Goal: Transaction & Acquisition: Purchase product/service

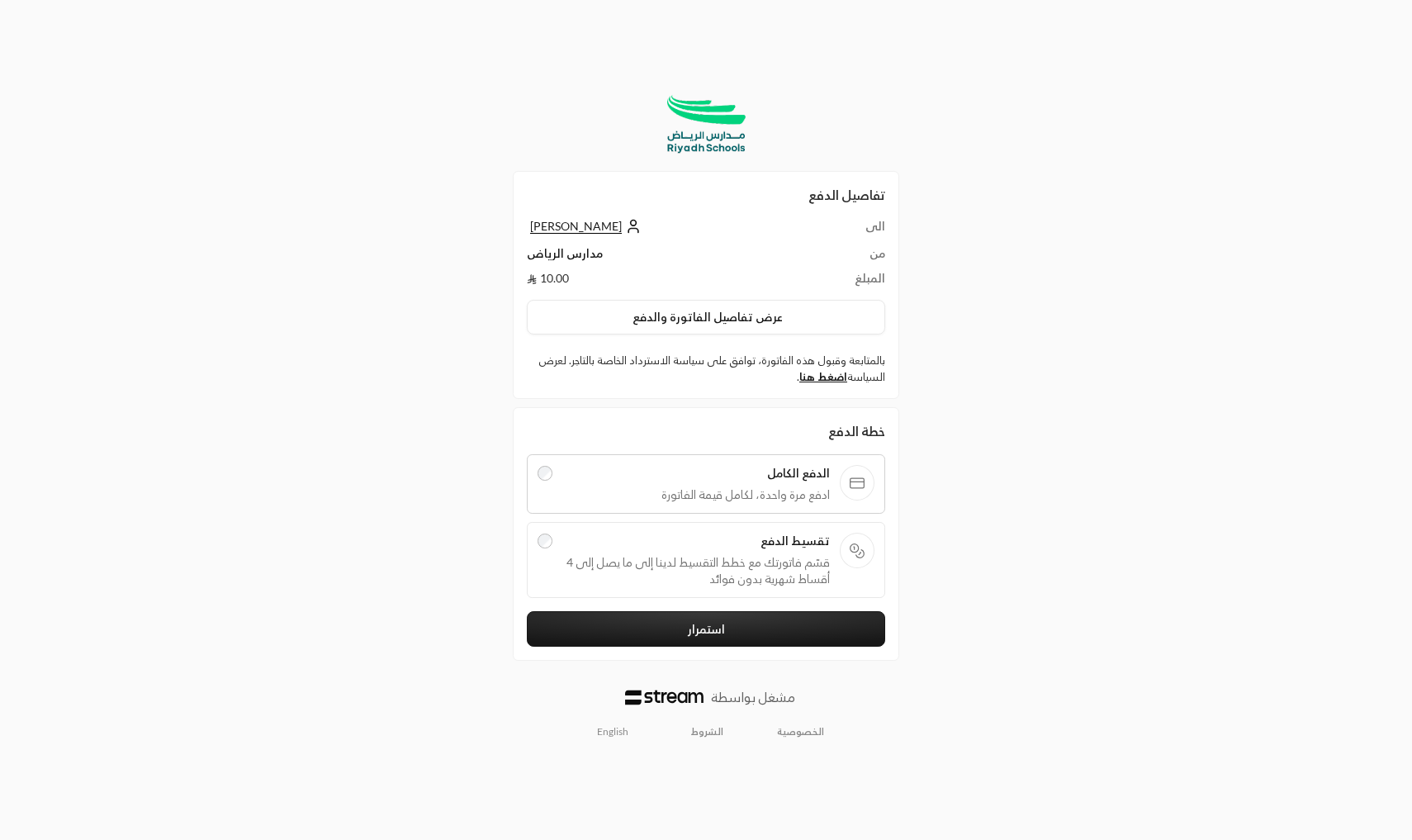
click at [751, 546] on span "تقسيط الدفع" at bounding box center [696, 541] width 268 height 16
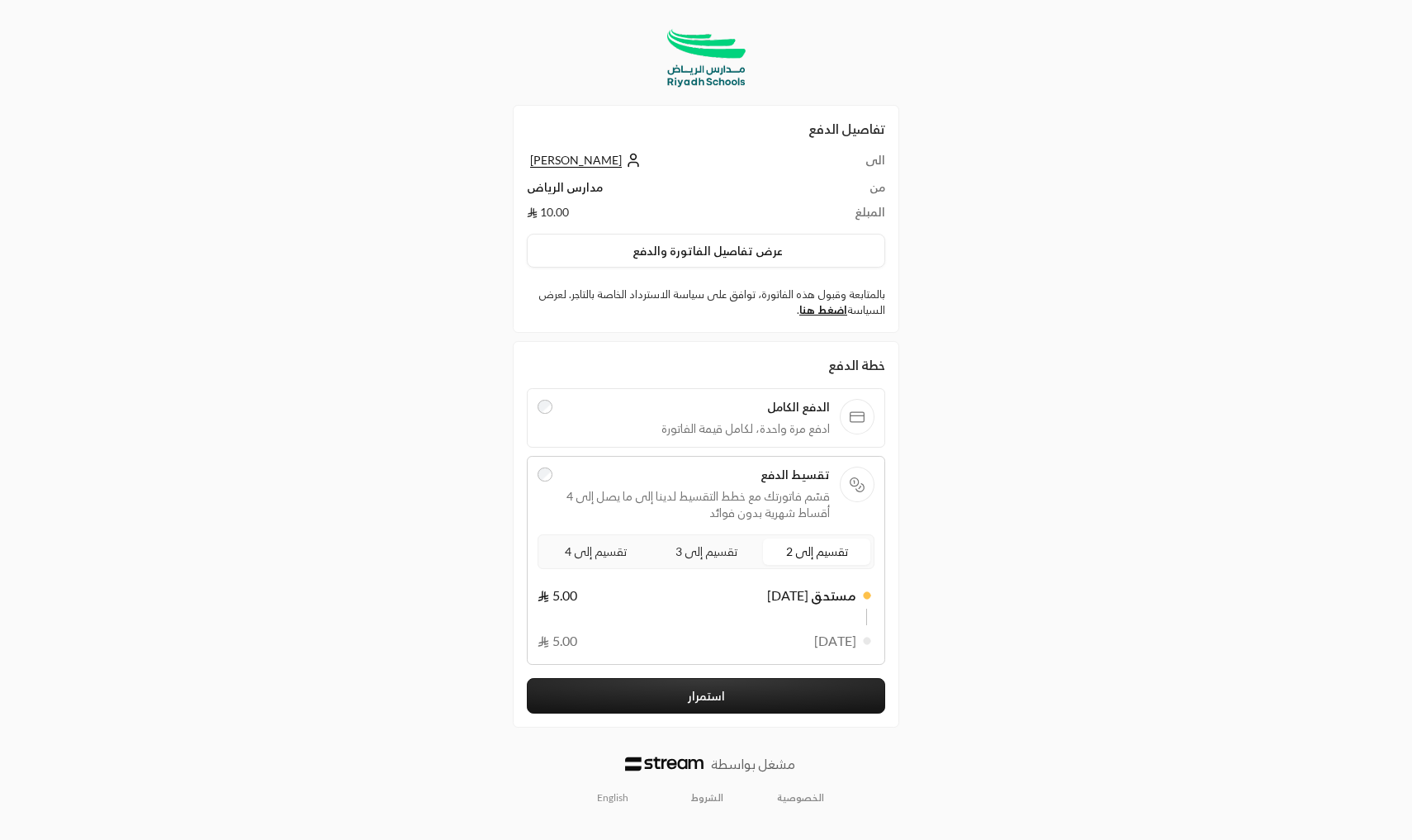
click at [712, 553] on span "تقسيم إلى 3" at bounding box center [706, 551] width 68 height 21
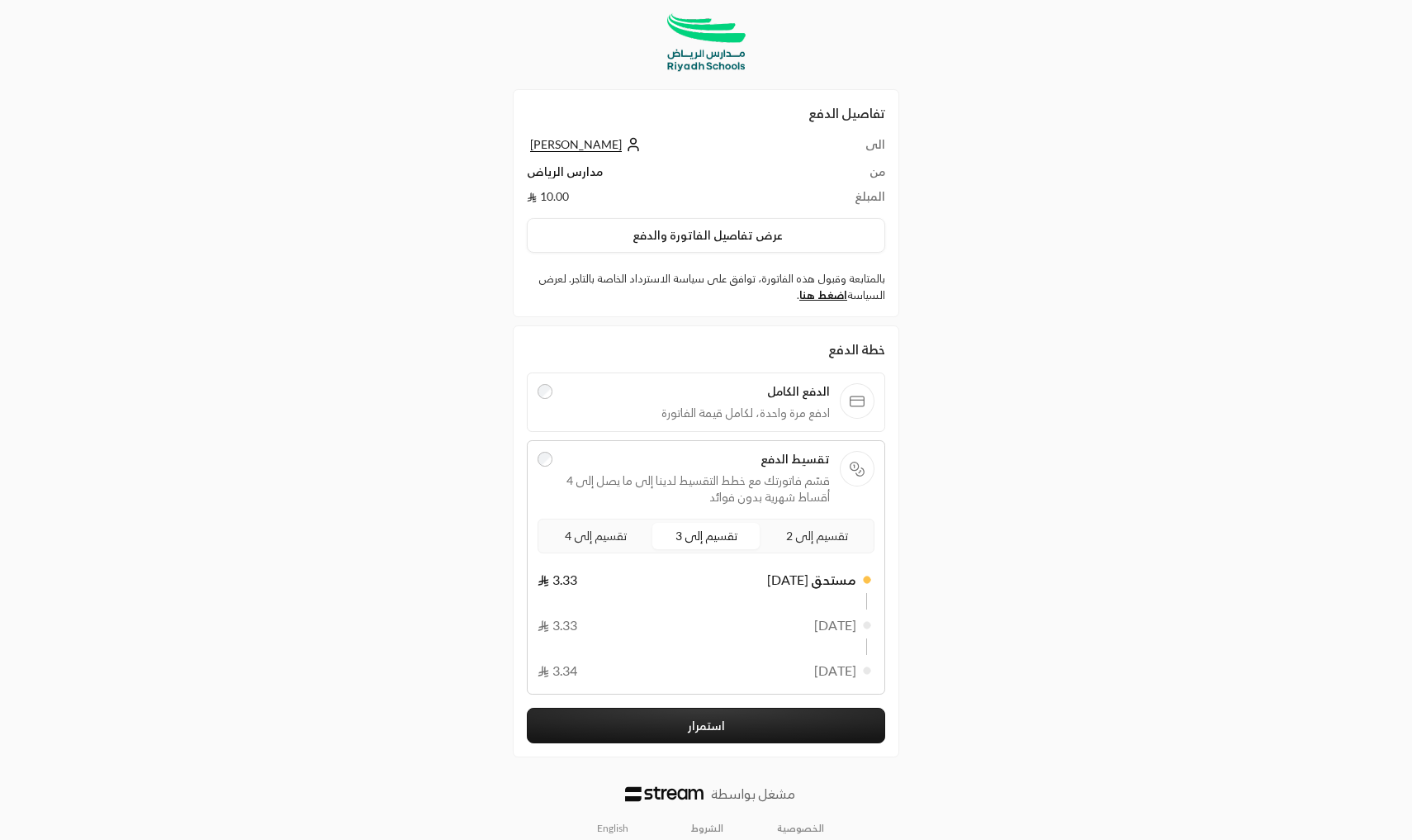
click at [561, 542] on span "تقسيم إلى 4" at bounding box center [595, 535] width 68 height 21
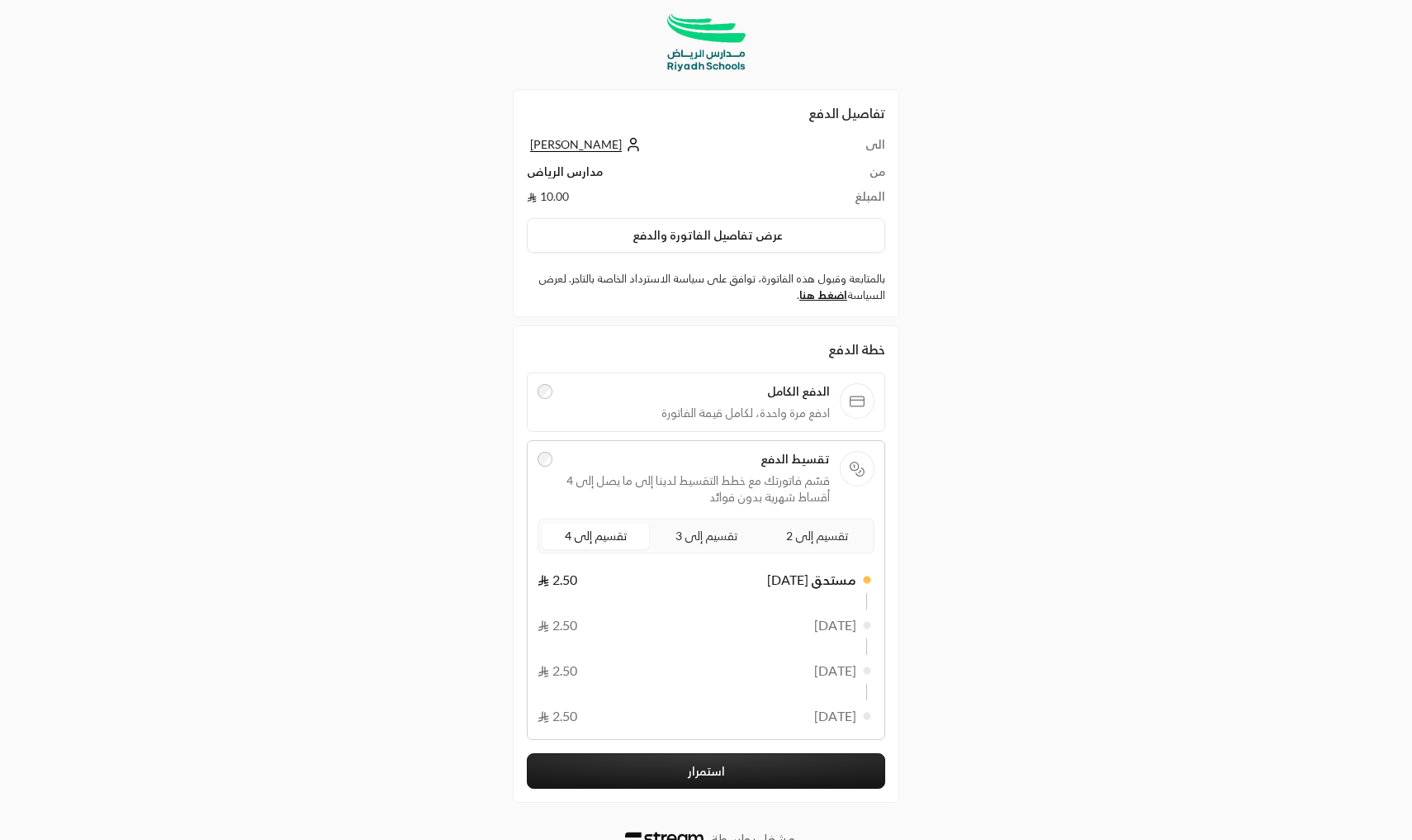
click at [731, 389] on span "الدفع الكامل" at bounding box center [696, 391] width 268 height 16
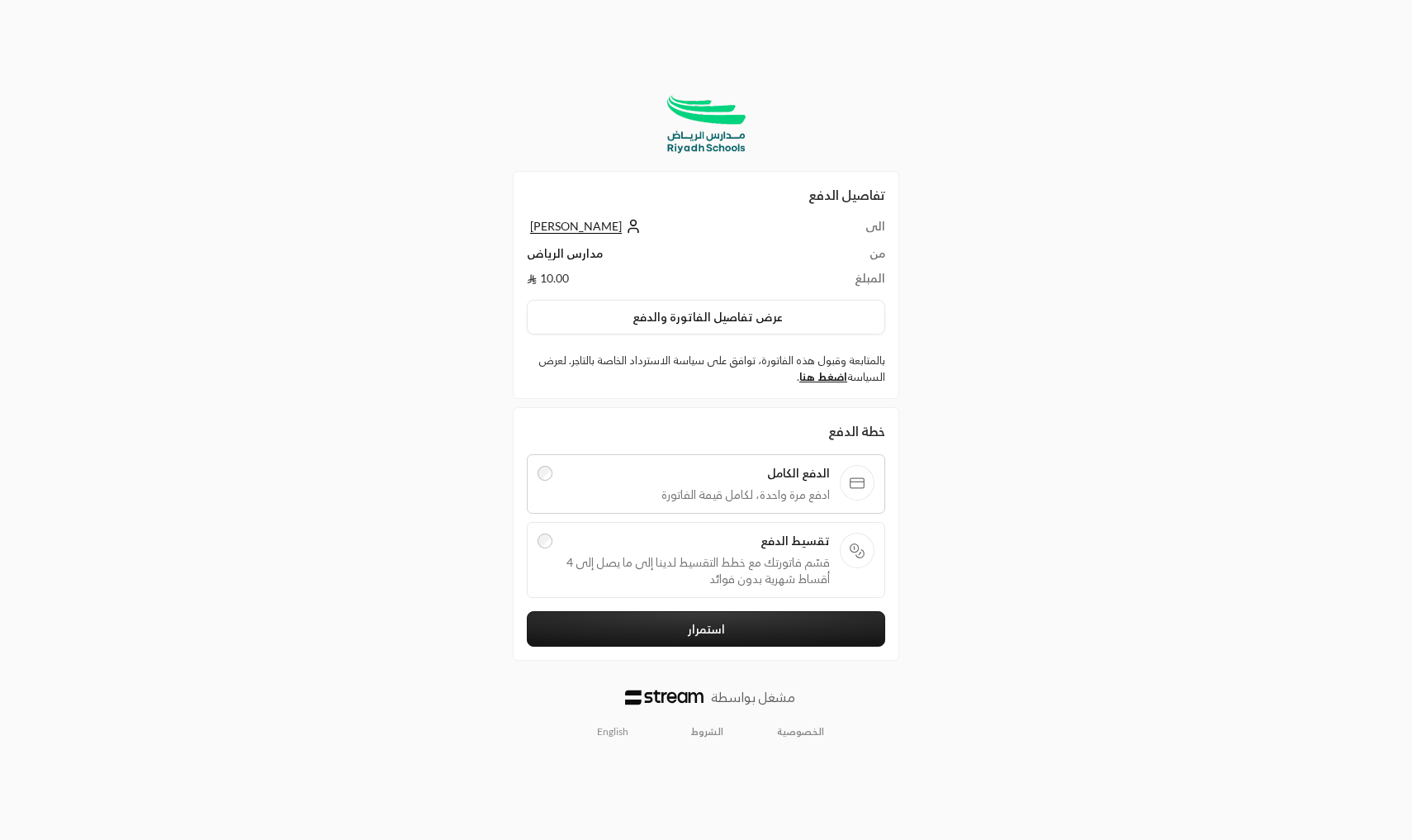
click at [726, 554] on span "قسّم فاتورتك مع خطط التقسيط لدينا إلى ما يصل إلى 4 أقساط شهرية بدون فوائد" at bounding box center [696, 570] width 268 height 33
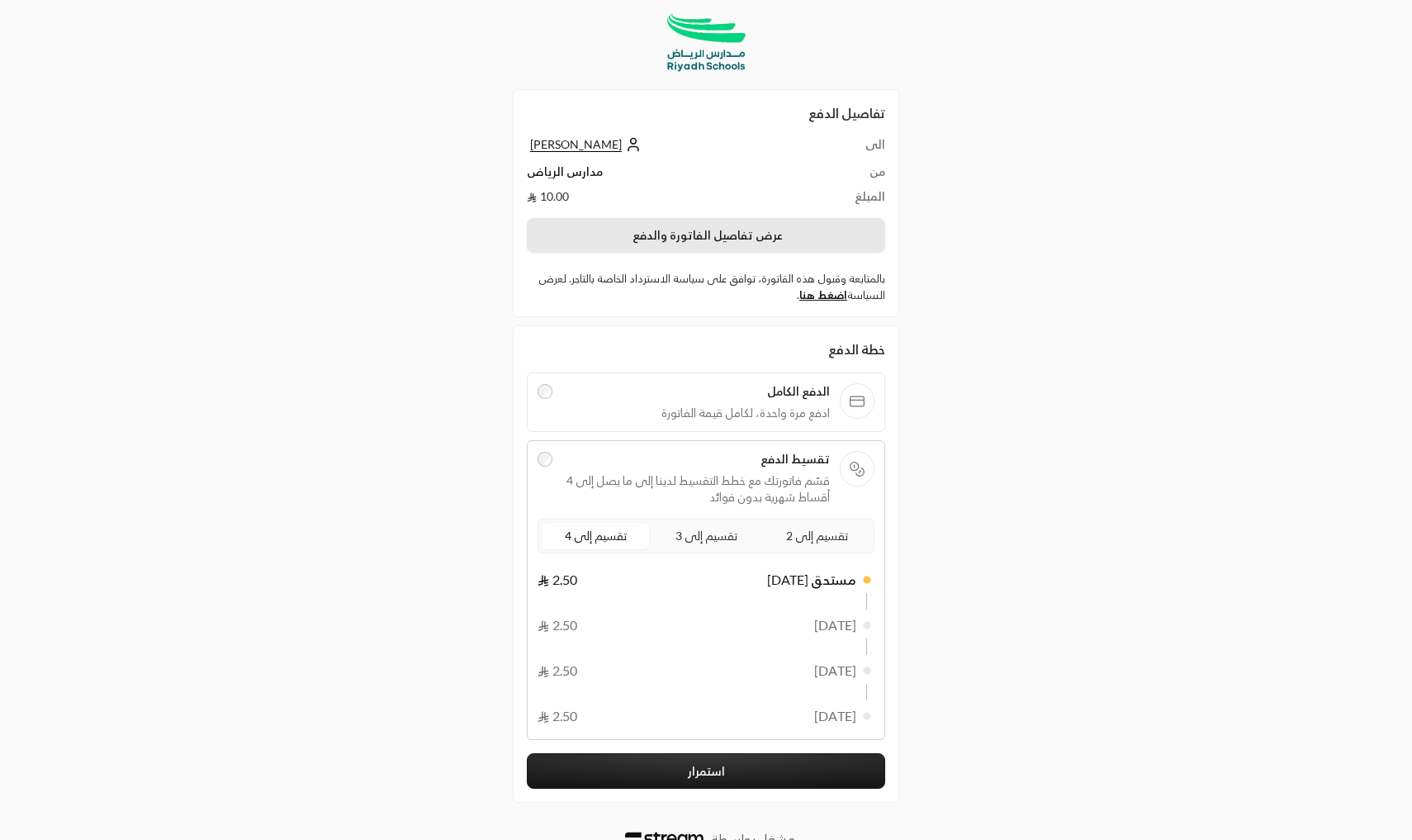
click at [745, 241] on button "عرض تفاصيل الفاتورة والدفع" at bounding box center [706, 235] width 359 height 35
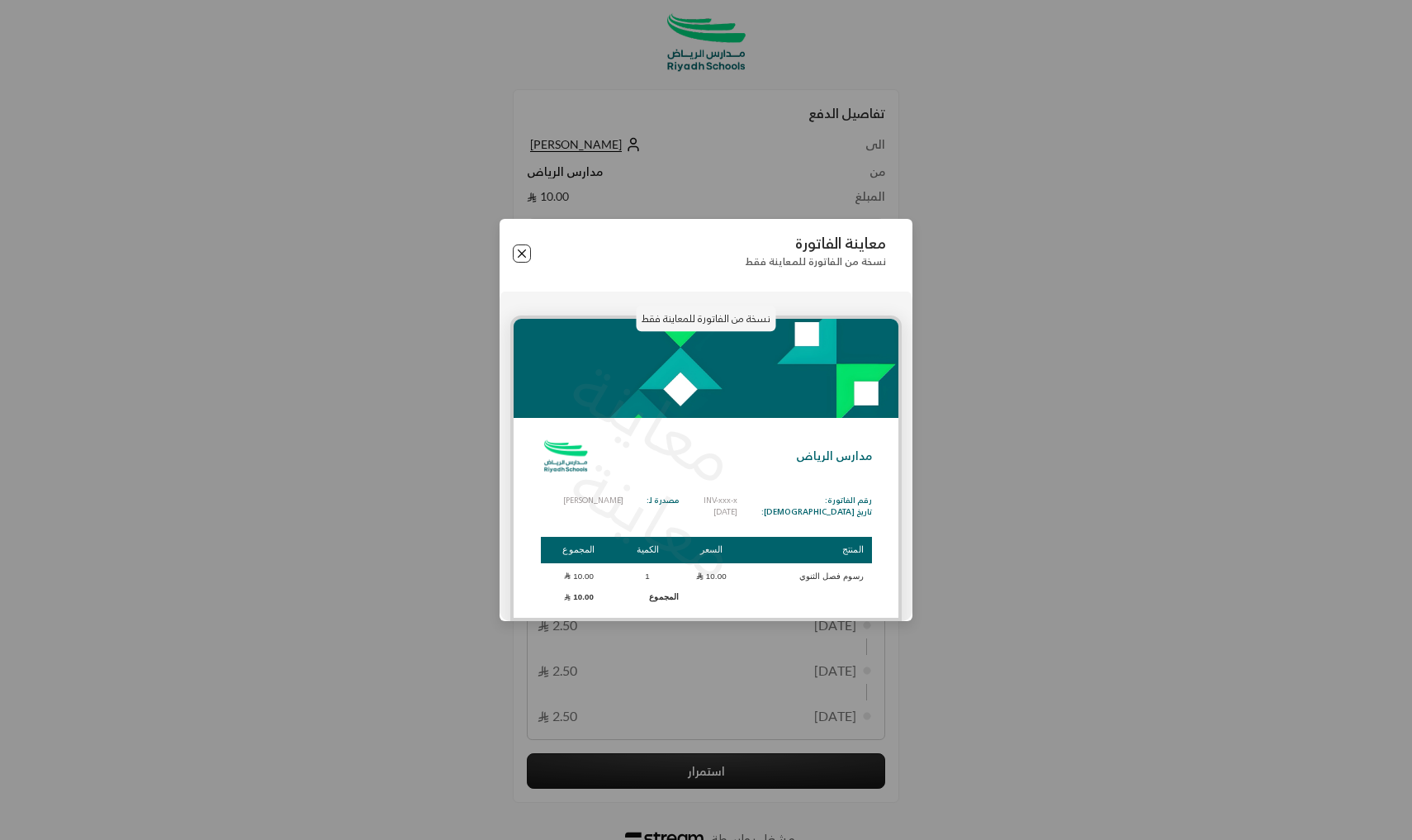
click at [523, 245] on button "Close" at bounding box center [522, 253] width 18 height 18
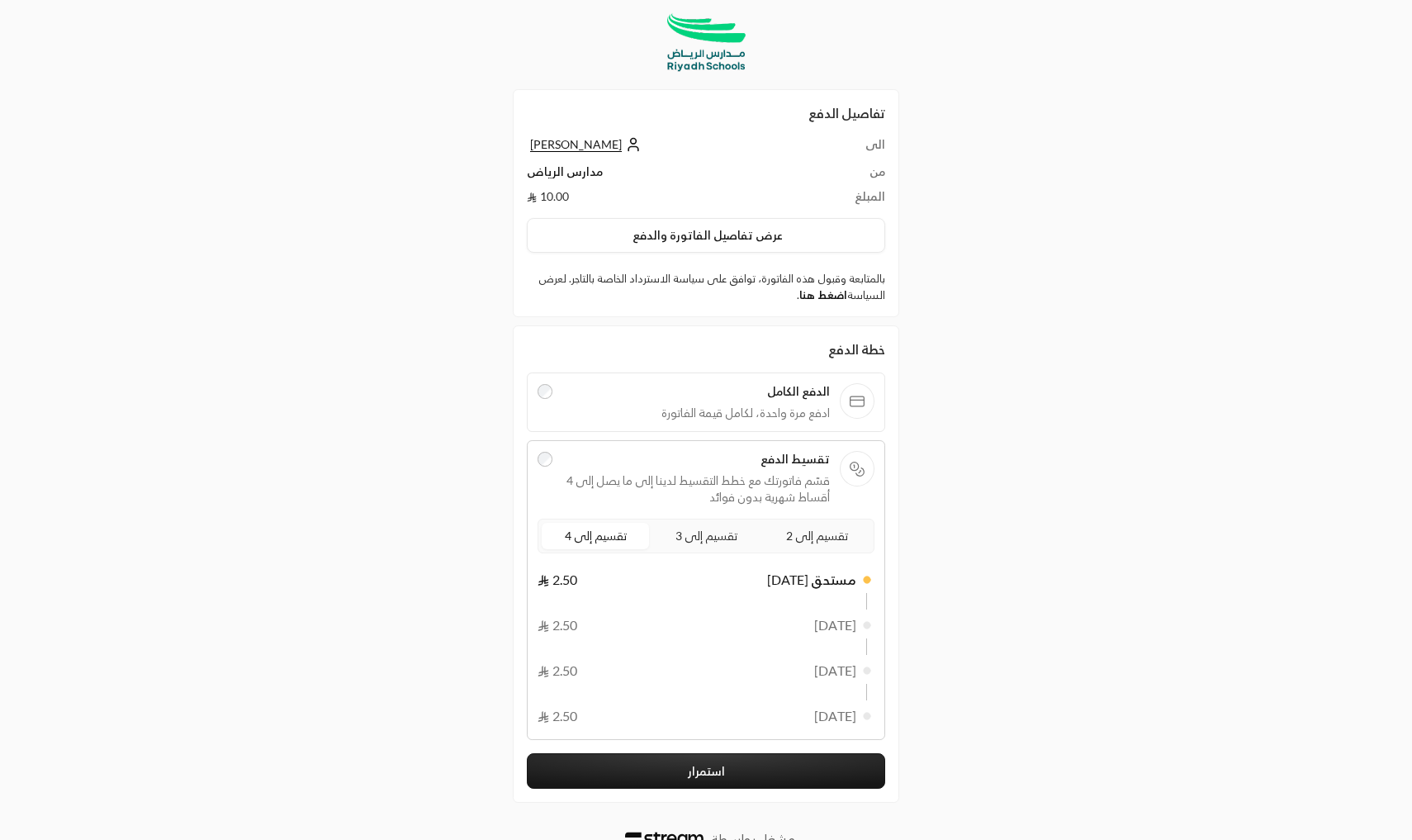
click at [812, 299] on link "اضغط هنا" at bounding box center [823, 294] width 48 height 14
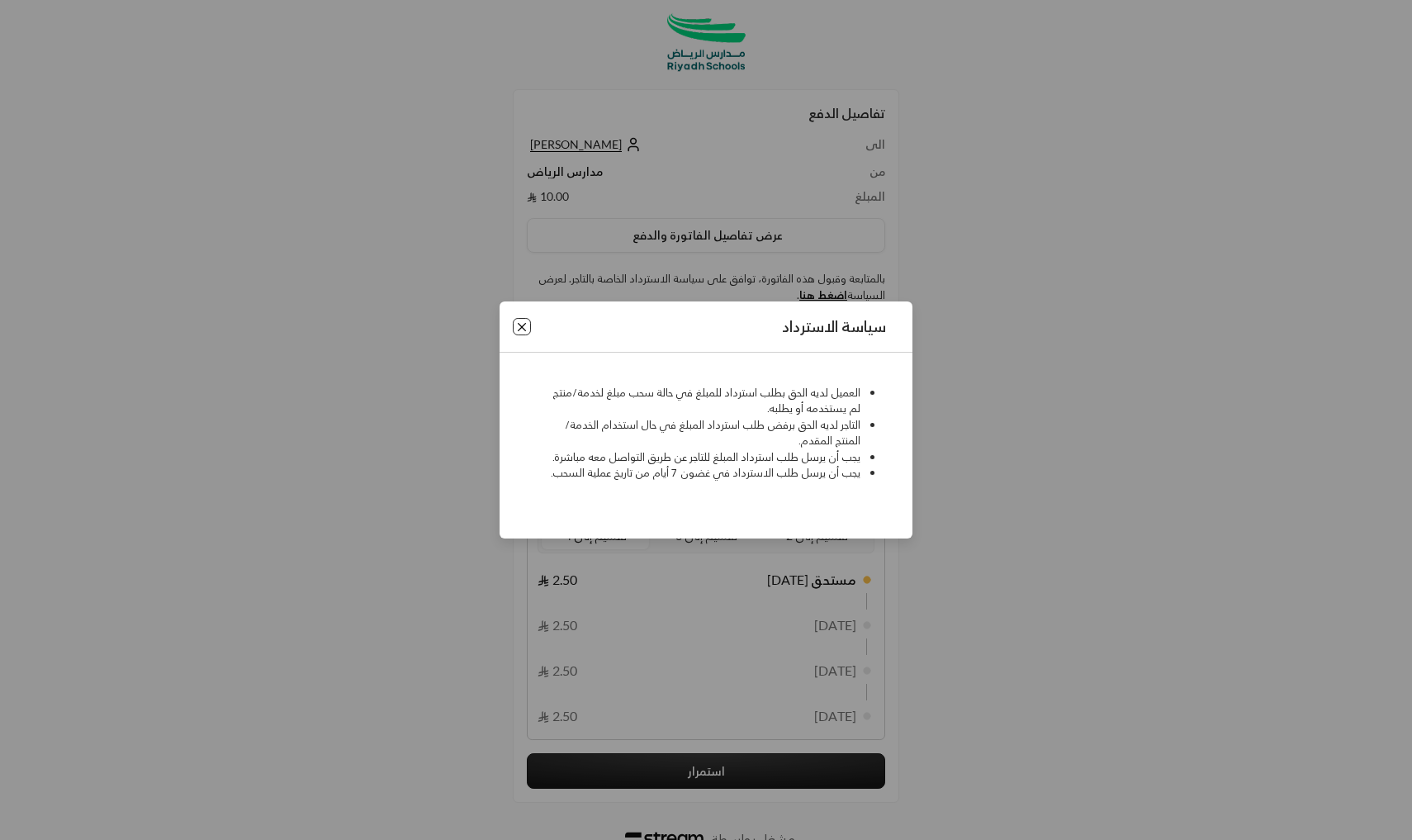
click at [518, 324] on button "Close" at bounding box center [522, 327] width 18 height 18
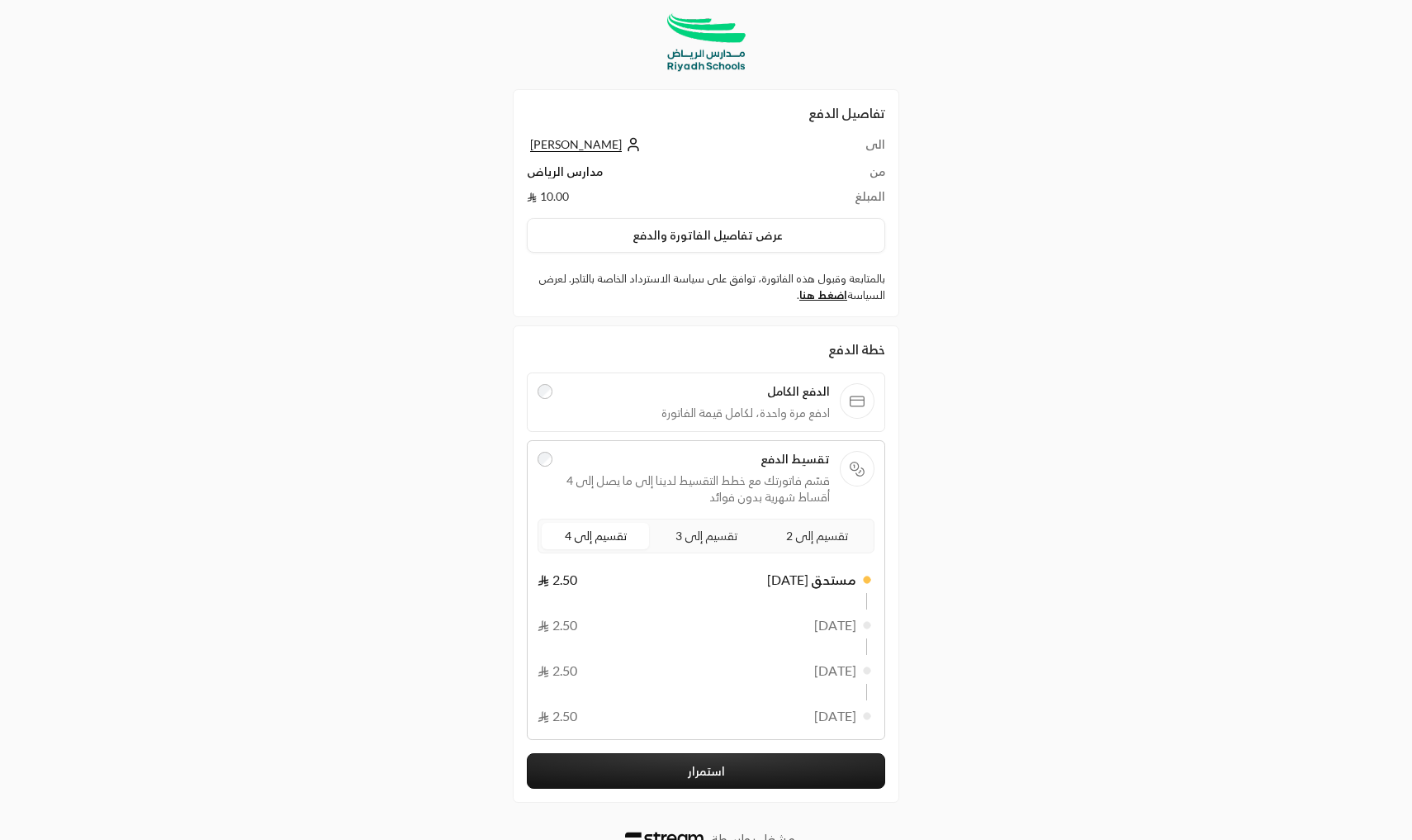
click at [670, 773] on button "استمرار" at bounding box center [706, 770] width 359 height 35
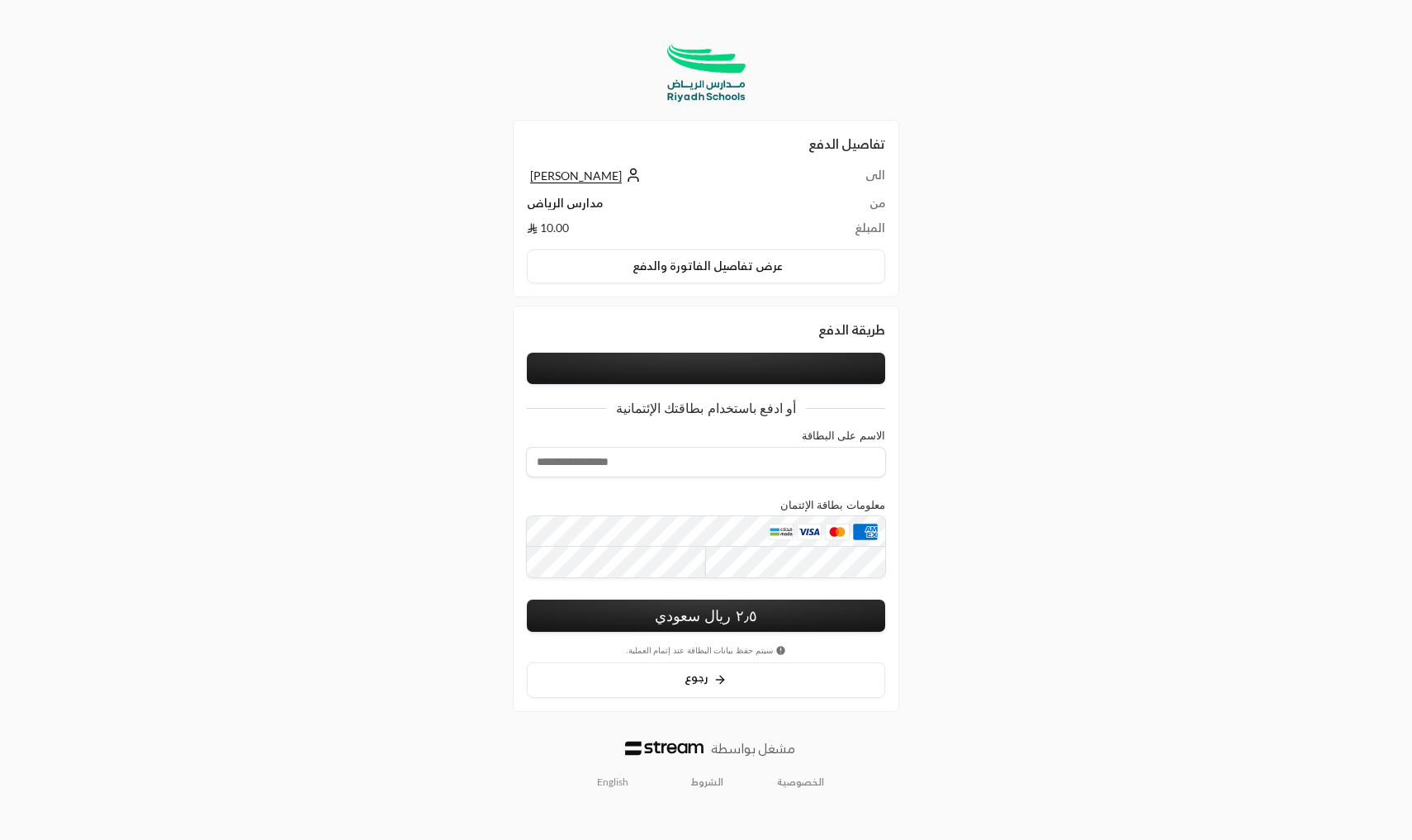
click at [652, 370] on button at bounding box center [706, 368] width 359 height 32
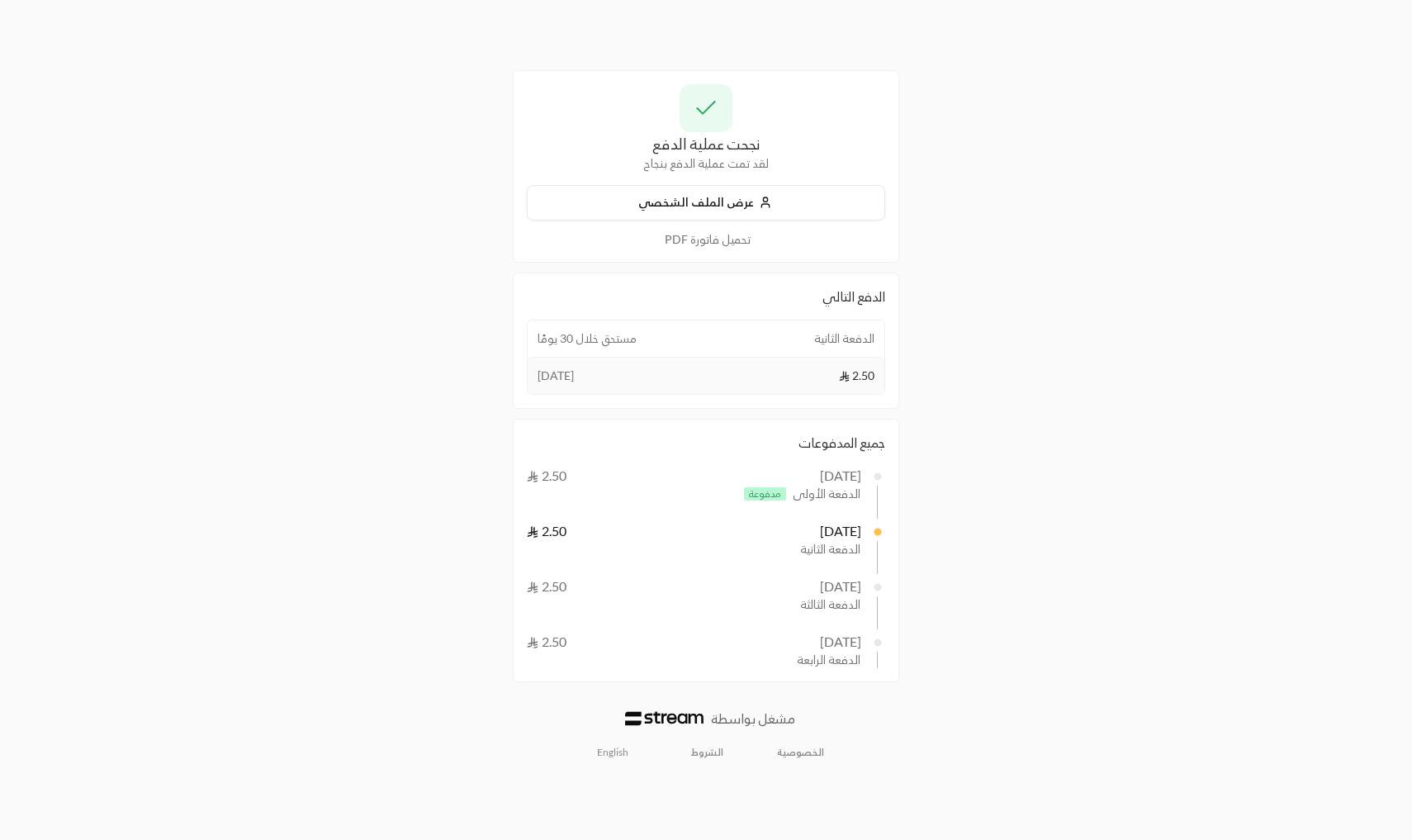
click at [789, 531] on div "[DATE] 2.50" at bounding box center [694, 531] width 335 height 20
click at [820, 588] on div "[DATE]" at bounding box center [841, 587] width 42 height 20
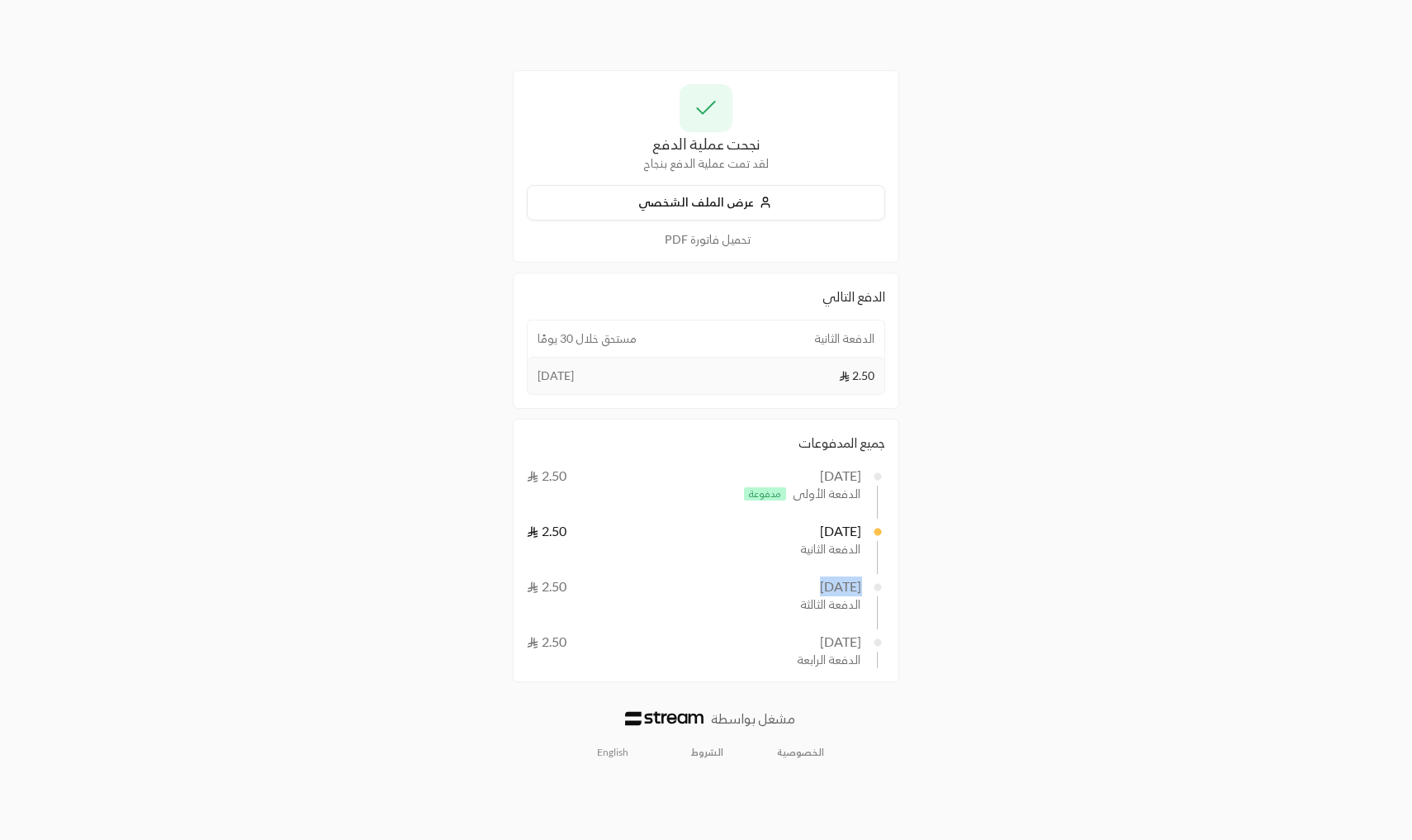
click at [820, 588] on div "[DATE]" at bounding box center [841, 587] width 42 height 20
click at [820, 535] on div "[DATE]" at bounding box center [841, 531] width 42 height 20
click at [820, 588] on div "[DATE]" at bounding box center [841, 587] width 42 height 20
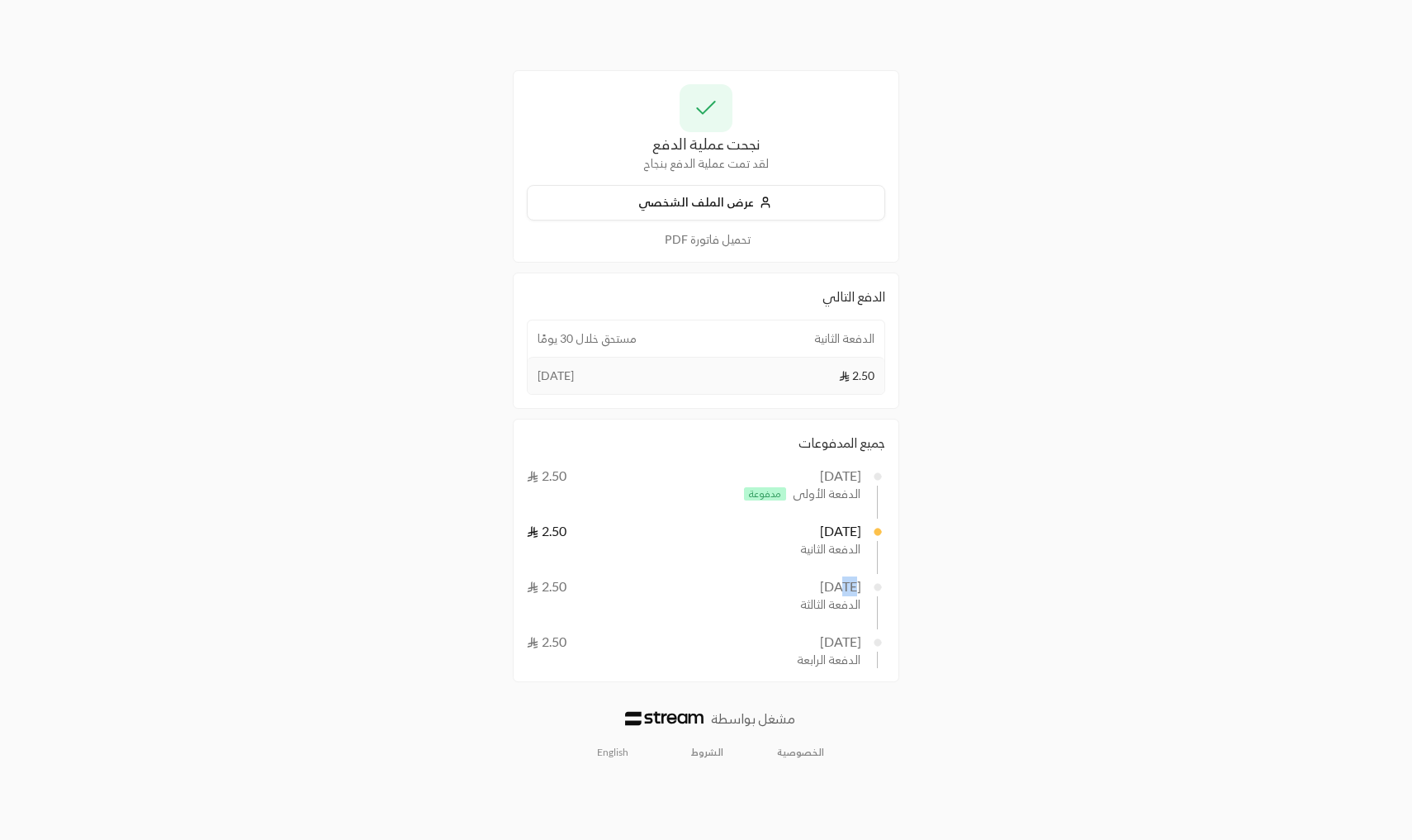
click at [820, 588] on div "[DATE]" at bounding box center [841, 587] width 42 height 20
click at [721, 202] on button "عرض الملف الشخصي" at bounding box center [706, 203] width 359 height 35
